Goal: Transaction & Acquisition: Purchase product/service

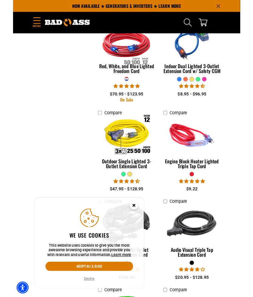
scroll to position [924, 0]
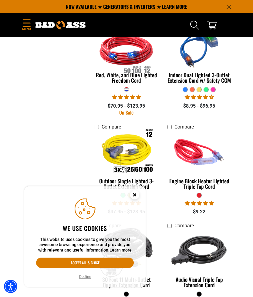
click at [121, 154] on img at bounding box center [126, 152] width 64 height 58
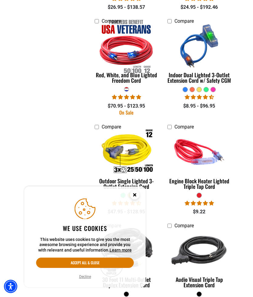
scroll to position [929, 0]
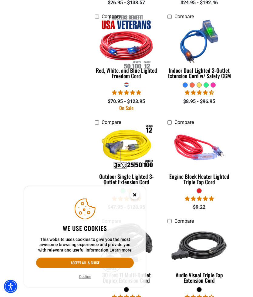
click at [138, 47] on img at bounding box center [126, 42] width 64 height 58
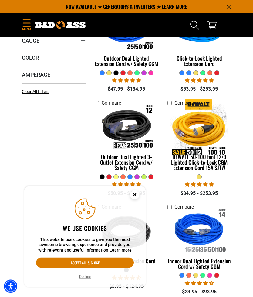
scroll to position [145, 0]
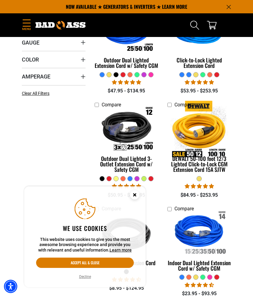
click at [57, 259] on button "Accept all & close" at bounding box center [85, 263] width 98 height 10
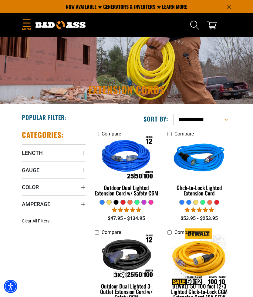
scroll to position [17, 0]
click at [205, 167] on img at bounding box center [199, 159] width 64 height 58
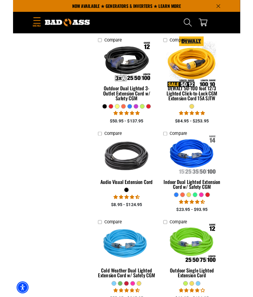
scroll to position [0, 0]
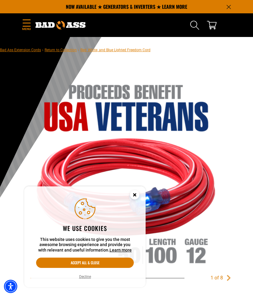
click at [112, 261] on button "Accept all & close" at bounding box center [85, 263] width 98 height 10
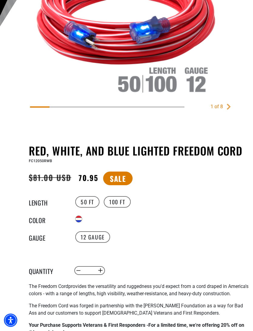
scroll to position [172, 0]
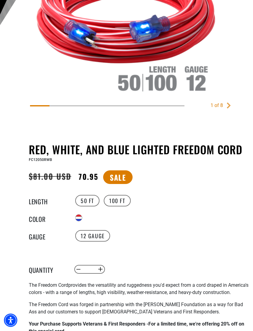
click at [115, 204] on label "100 FT" at bounding box center [117, 201] width 27 height 12
click at [86, 198] on label "50 FT" at bounding box center [87, 201] width 24 height 12
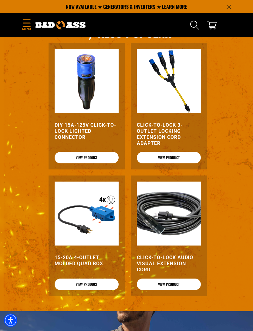
scroll to position [718, 0]
click at [78, 111] on img at bounding box center [87, 81] width 64 height 64
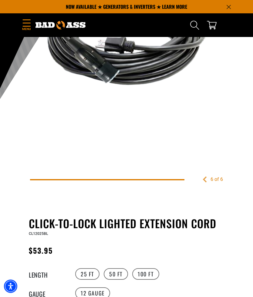
scroll to position [0, 0]
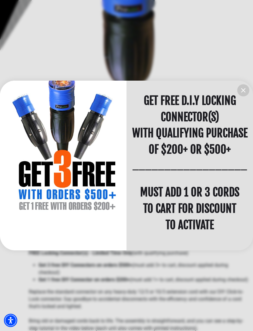
scroll to position [147, 0]
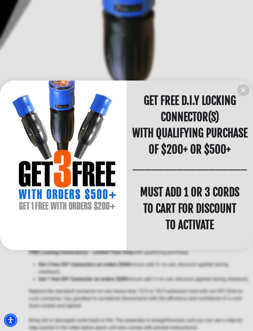
click at [240, 92] on icon "information" at bounding box center [242, 90] width 7 height 7
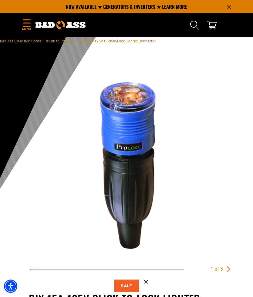
scroll to position [0, 0]
